Goal: Navigation & Orientation: Understand site structure

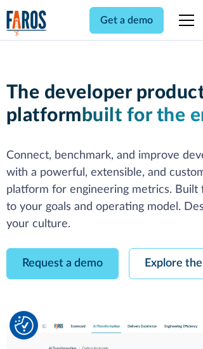
scroll to position [72, 0]
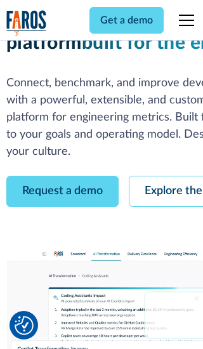
click at [62, 176] on link "Request a demo" at bounding box center [62, 191] width 112 height 31
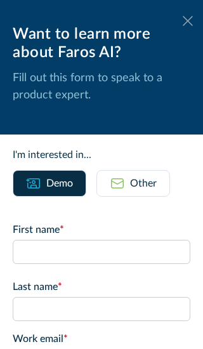
click at [188, 21] on icon at bounding box center [188, 21] width 10 height 10
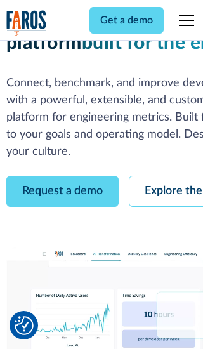
click at [166, 176] on link "Explore the platform" at bounding box center [196, 191] width 135 height 31
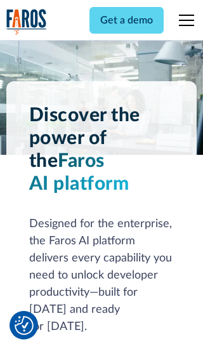
scroll to position [9535, 0]
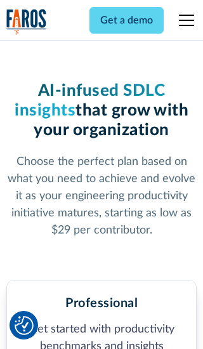
scroll to position [1967, 0]
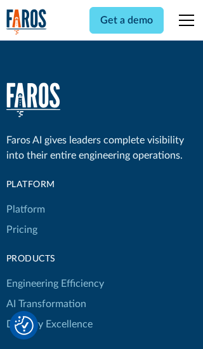
click at [25, 199] on link "Platform" at bounding box center [25, 209] width 39 height 20
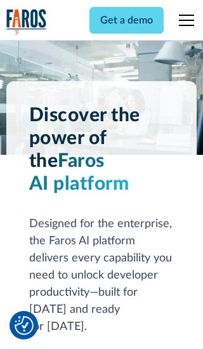
scroll to position [9942, 0]
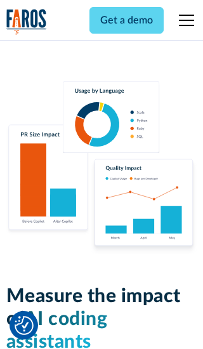
scroll to position [7847, 0]
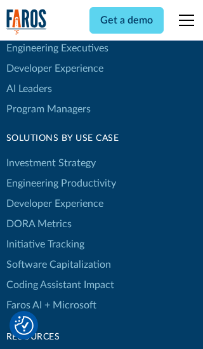
click at [38, 214] on link "DORA Metrics" at bounding box center [38, 224] width 65 height 20
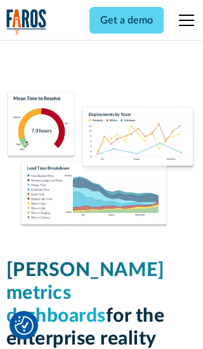
scroll to position [5558, 0]
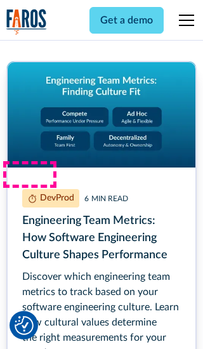
scroll to position [5752, 0]
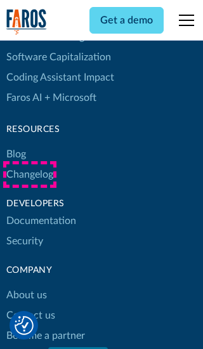
click at [29, 175] on link "Changelog" at bounding box center [29, 174] width 47 height 20
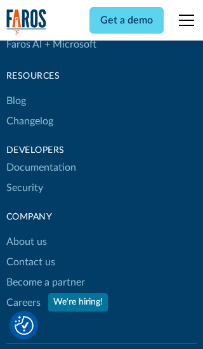
click at [26, 232] on link "About us" at bounding box center [26, 242] width 41 height 20
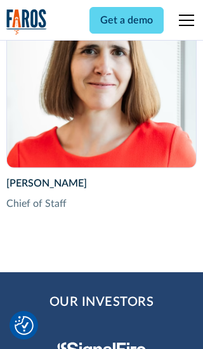
scroll to position [4377, 0]
